Goal: Understand process/instructions: Learn how to perform a task or action

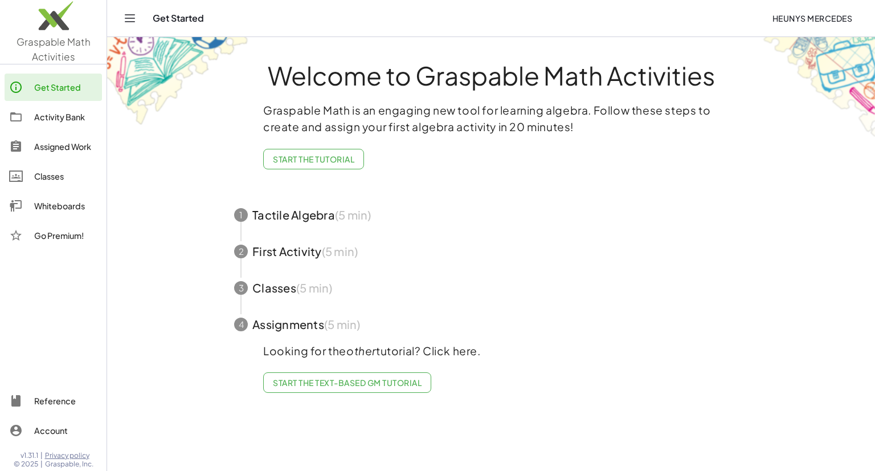
click at [245, 205] on span "button" at bounding box center [490, 215] width 541 height 36
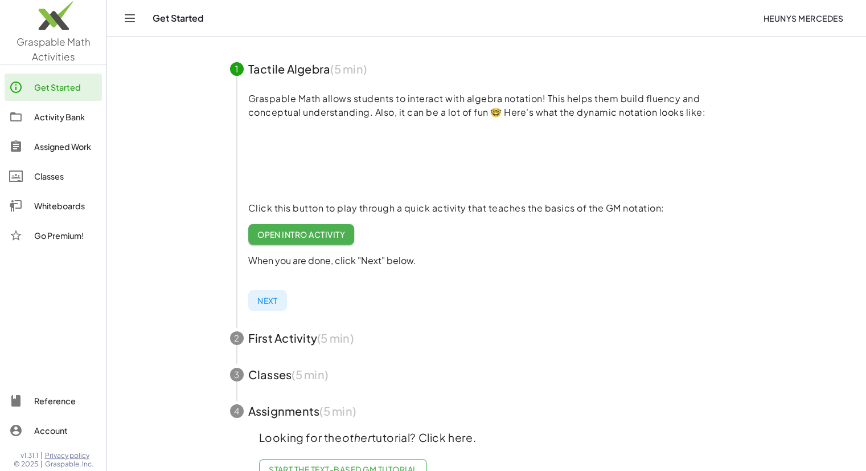
scroll to position [136, 0]
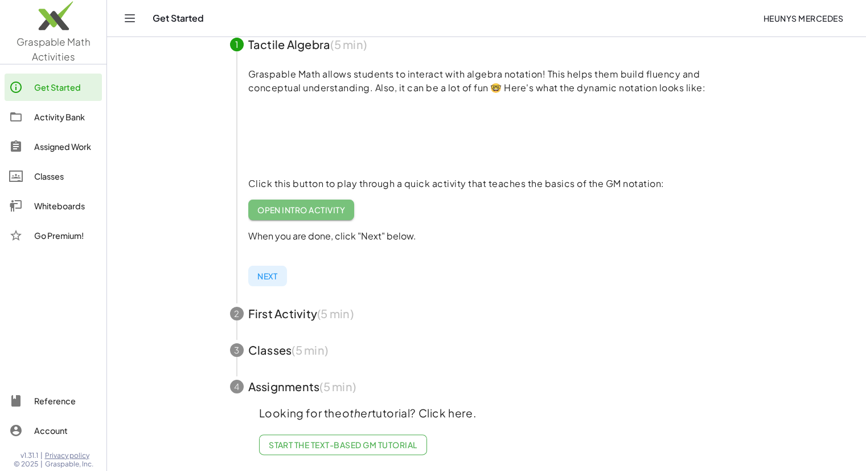
click at [319, 205] on span "Open Intro Activity" at bounding box center [301, 210] width 88 height 10
click at [273, 271] on span "Next" at bounding box center [267, 276] width 21 height 10
